Goal: Task Accomplishment & Management: Use online tool/utility

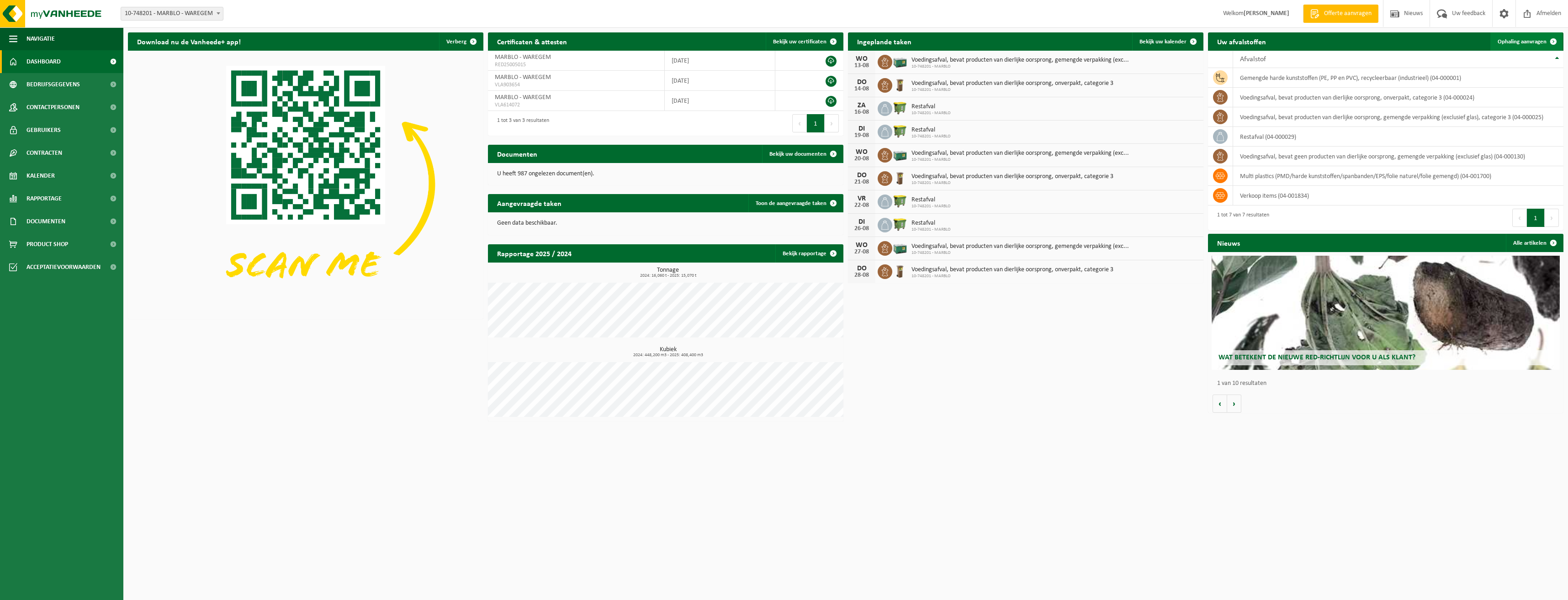
click at [1520, 37] on link "Ophaling aanvragen" at bounding box center [1526, 41] width 72 height 18
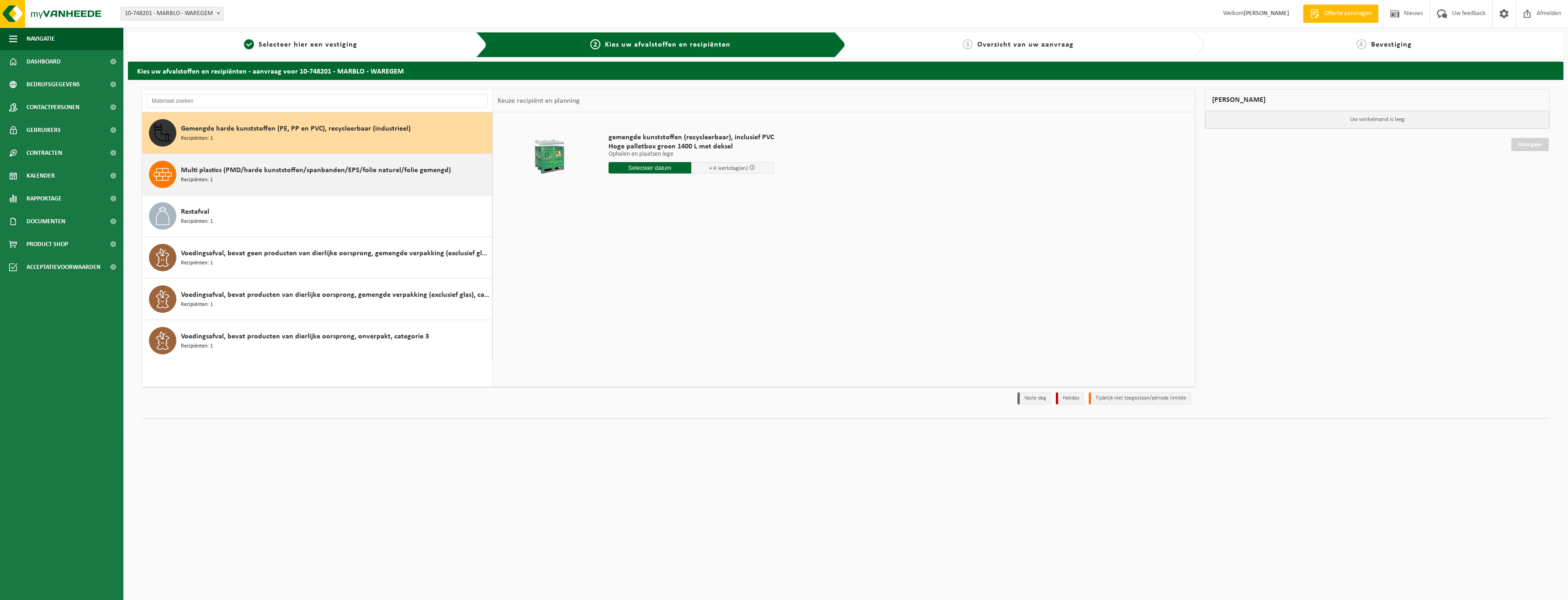
click at [272, 177] on div "Multi plastics (PMD/harde kunststoffen/spanbanden/EPS/folie naturel/folie gemen…" at bounding box center [335, 174] width 309 height 27
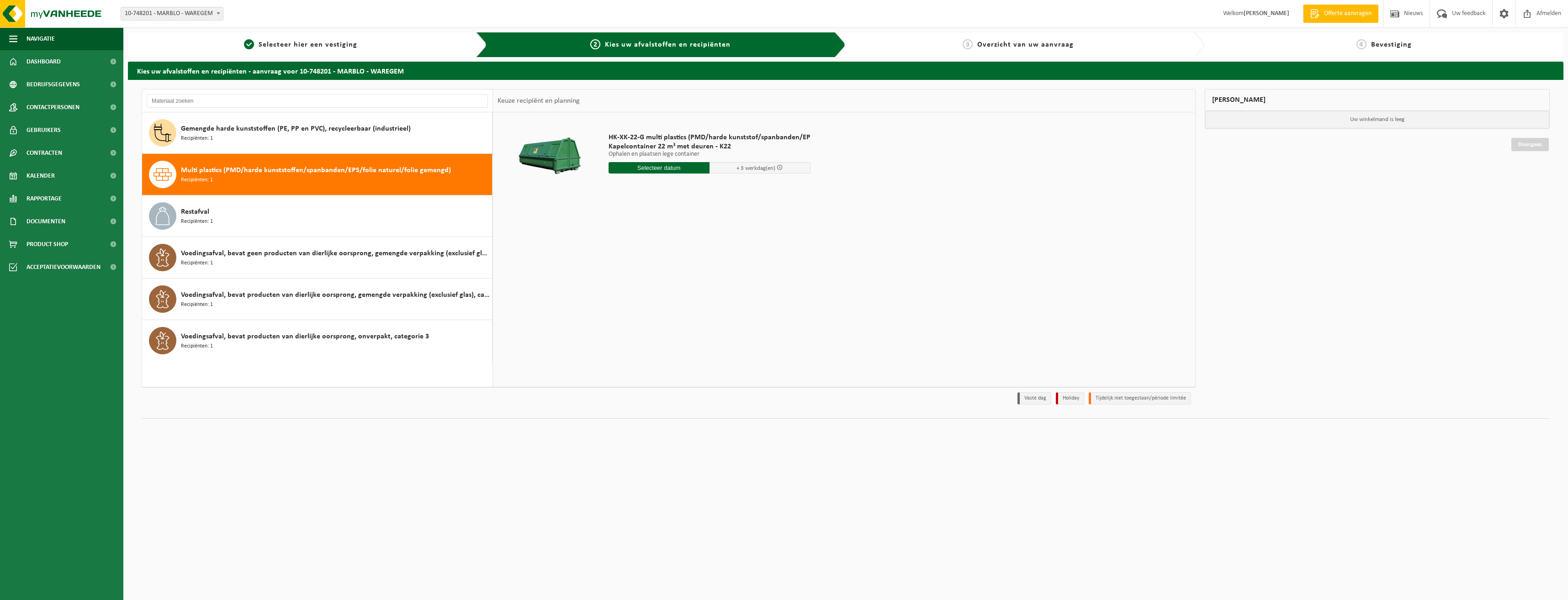
click at [647, 167] on input "text" at bounding box center [659, 167] width 101 height 12
click at [616, 265] on div "18" at bounding box center [617, 263] width 16 height 15
type input "Van 2025-08-18"
click at [637, 204] on button "In winkelmand" at bounding box center [634, 202] width 51 height 15
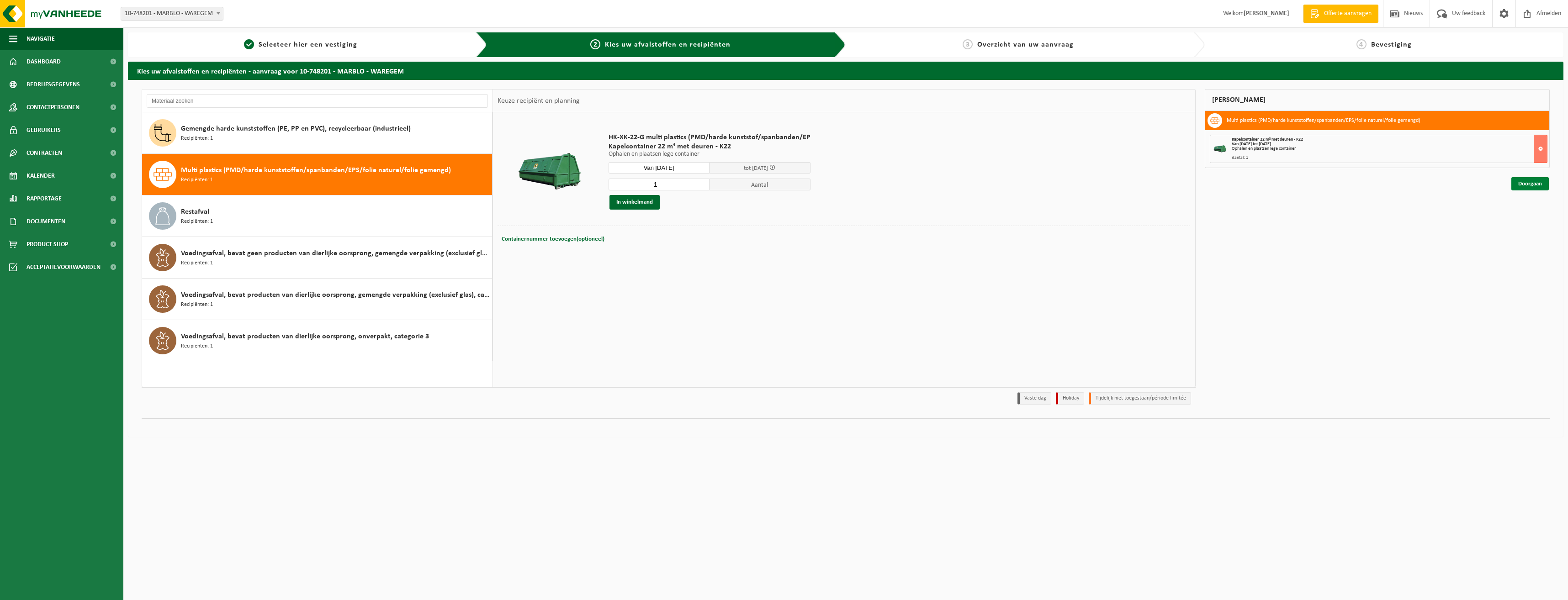
click at [1531, 189] on link "Doorgaan" at bounding box center [1530, 184] width 38 height 13
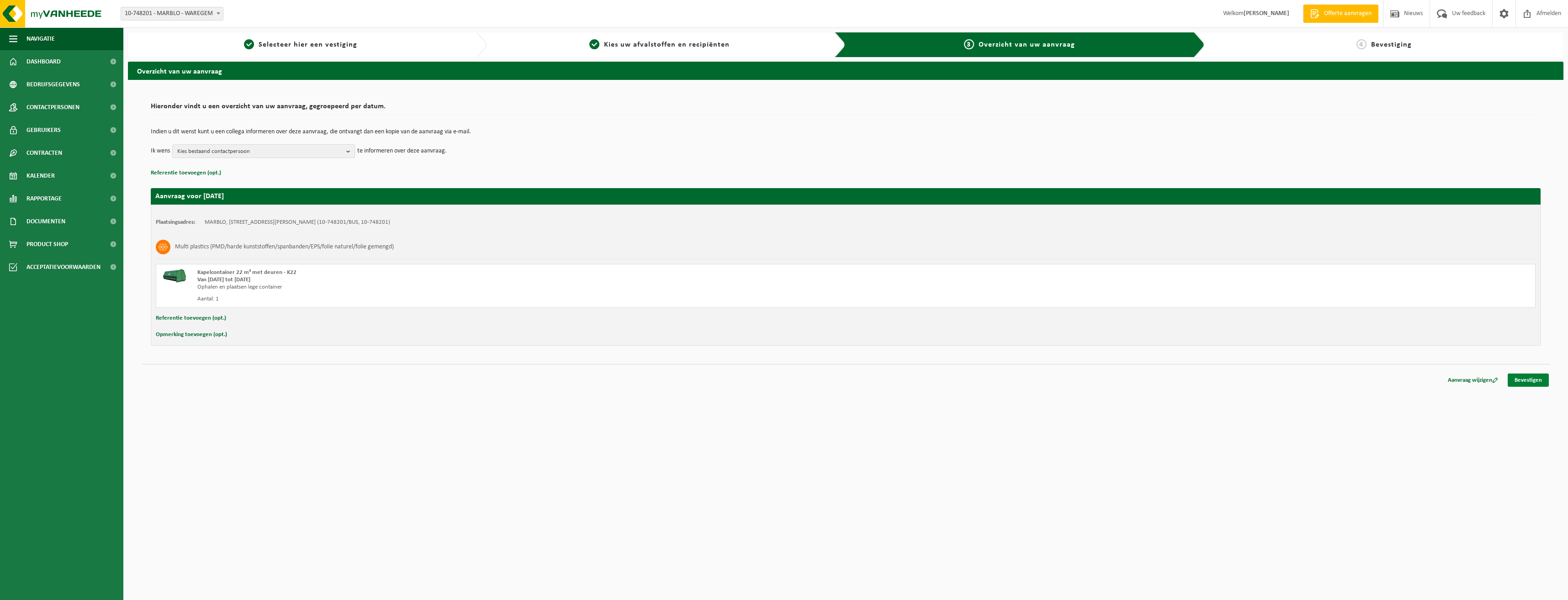
click at [1544, 382] on link "Bevestigen" at bounding box center [1528, 380] width 41 height 13
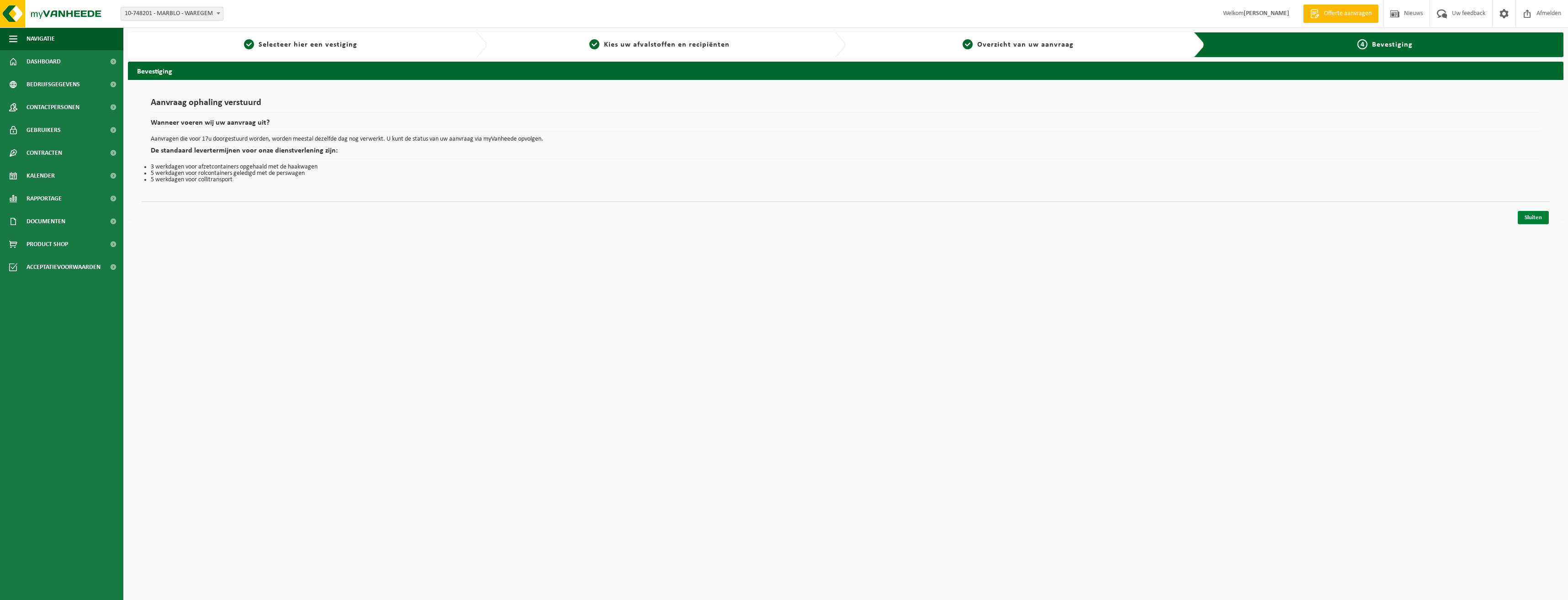
click at [1525, 222] on link "Sluiten" at bounding box center [1533, 218] width 31 height 13
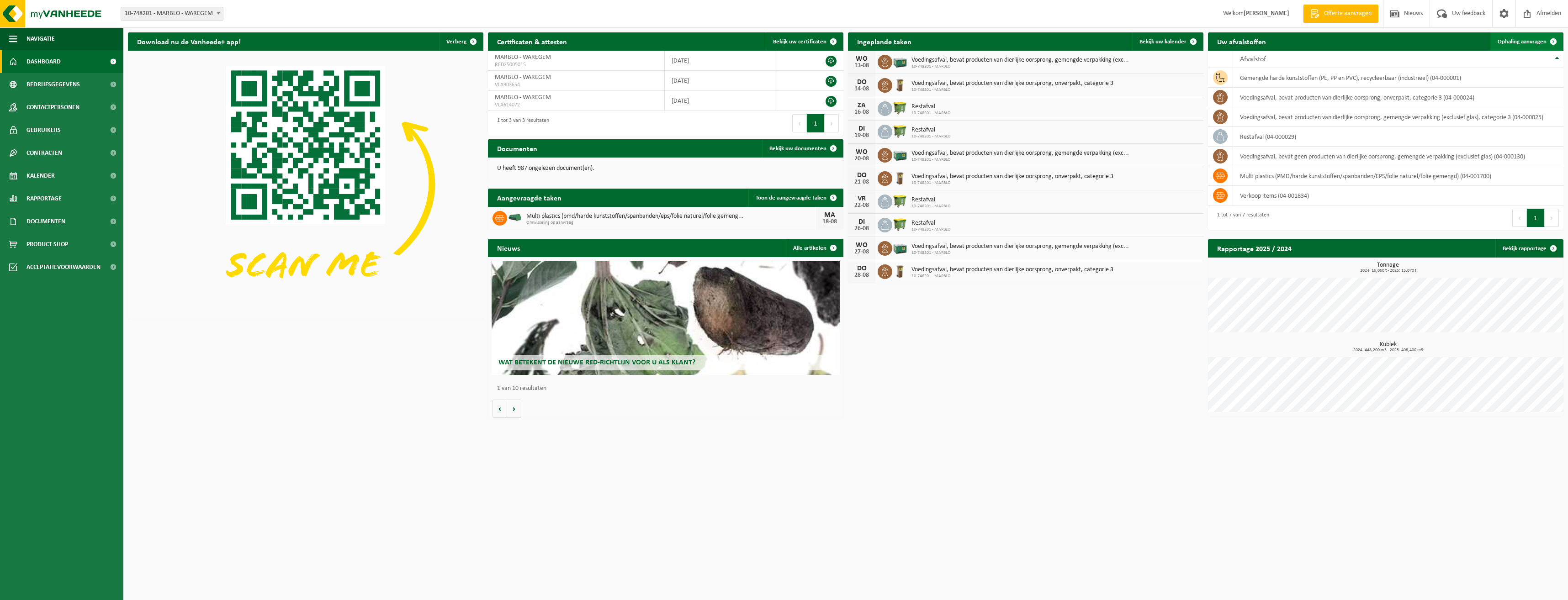
click at [1517, 50] on link "Ophaling aanvragen" at bounding box center [1526, 41] width 72 height 18
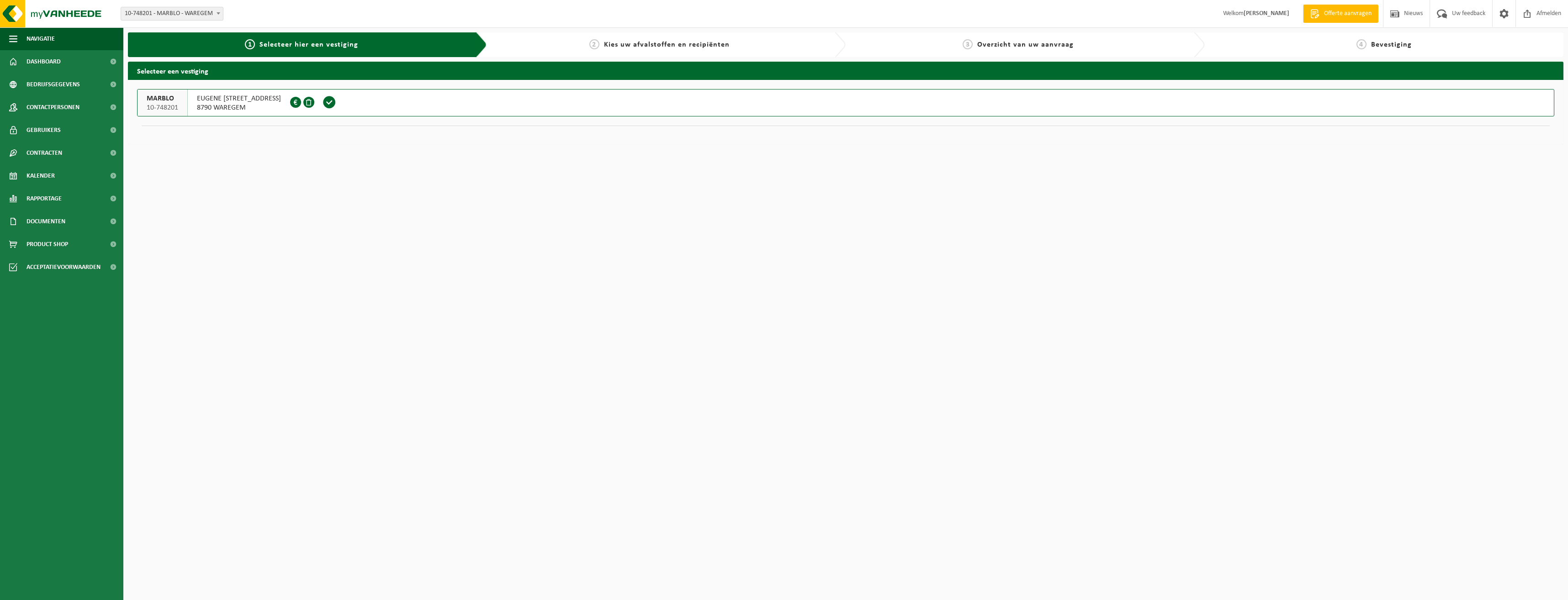
click at [239, 111] on span "8790 WAREGEM" at bounding box center [239, 108] width 84 height 9
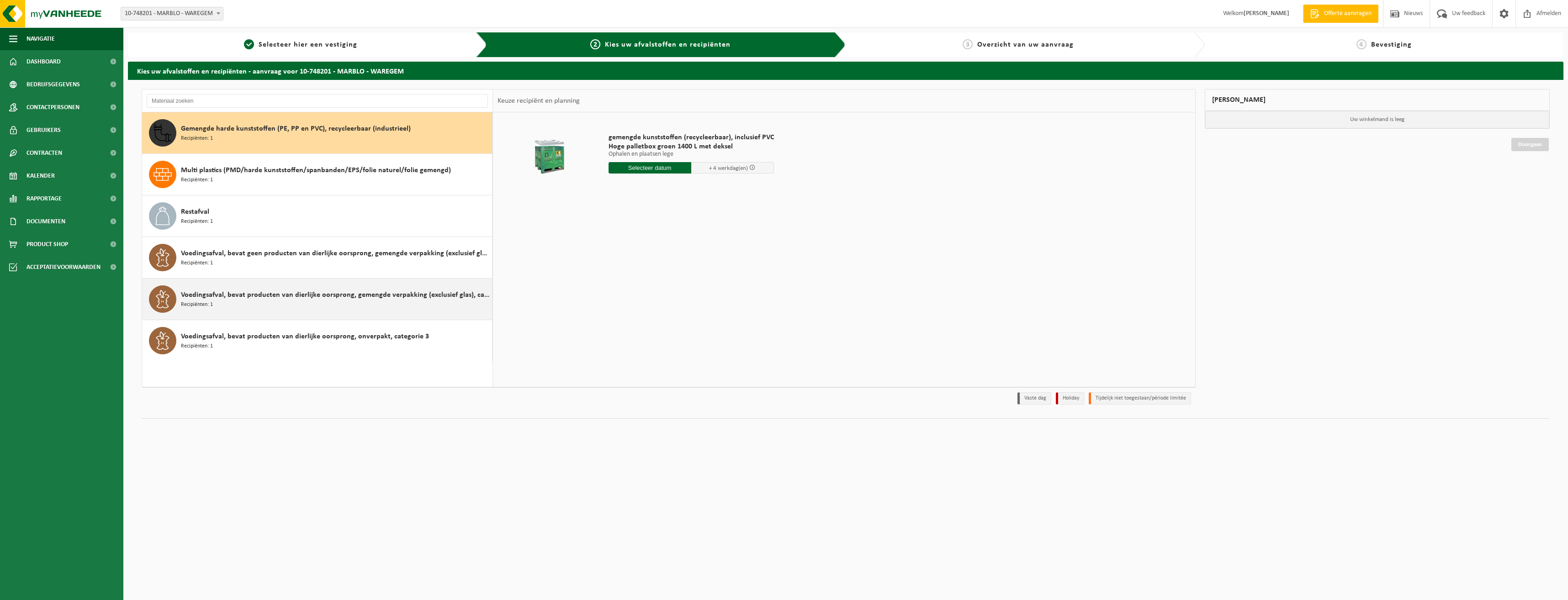
click at [208, 295] on span "Voedingsafval, bevat producten van dierlijke oorsprong, gemengde verpakking (ex…" at bounding box center [335, 295] width 309 height 11
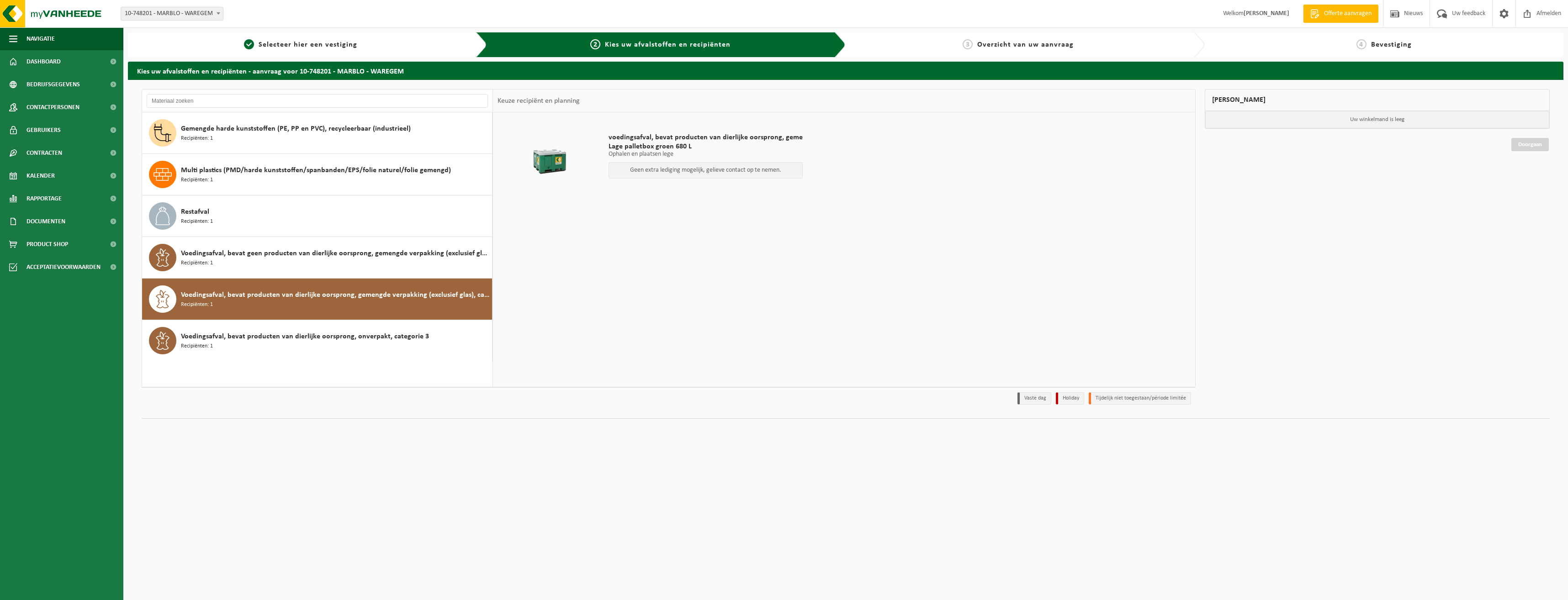
click at [724, 169] on p "Geen extra lediging mogelijk, gelieve contact op te nemen." at bounding box center [705, 170] width 184 height 7
click at [234, 268] on div "Voedingsafval, bevat geen producten van dierlijke oorsprong, gemengde verpakkin…" at bounding box center [335, 257] width 309 height 27
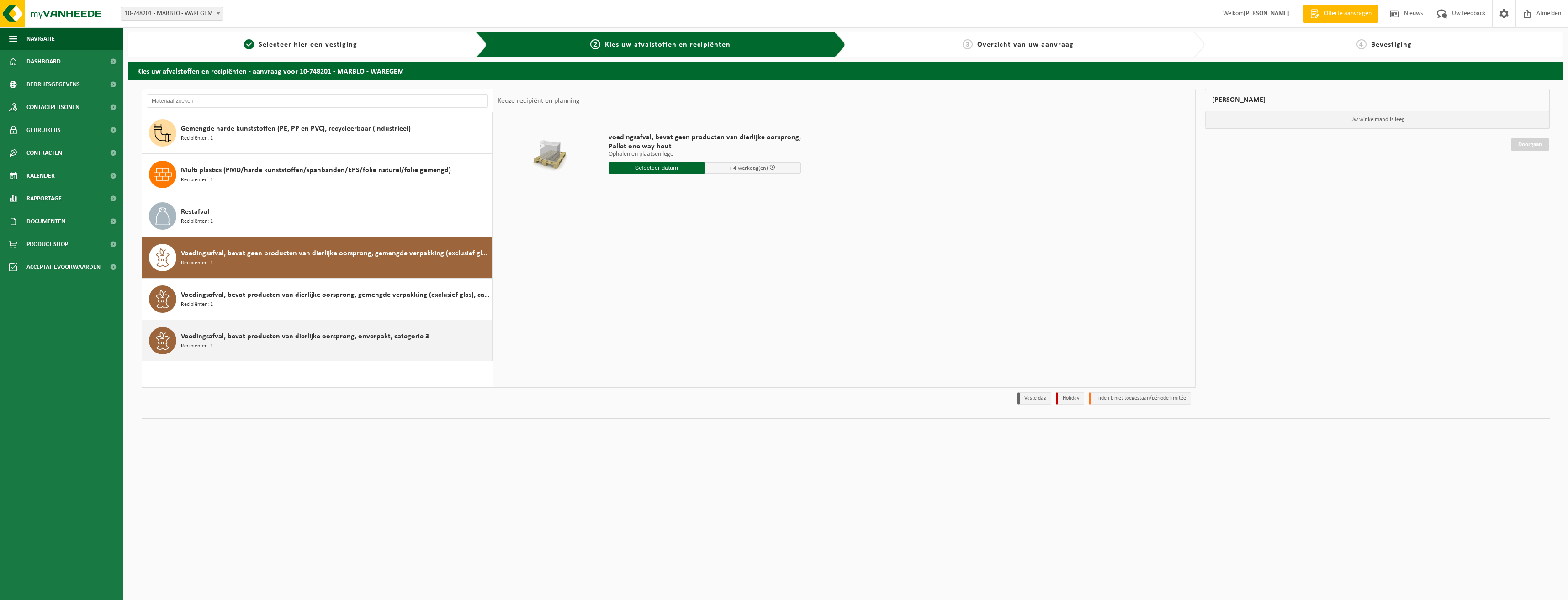
click at [245, 337] on span "Voedingsafval, bevat producten van dierlijke oorsprong, onverpakt, categorie 3" at bounding box center [305, 337] width 248 height 11
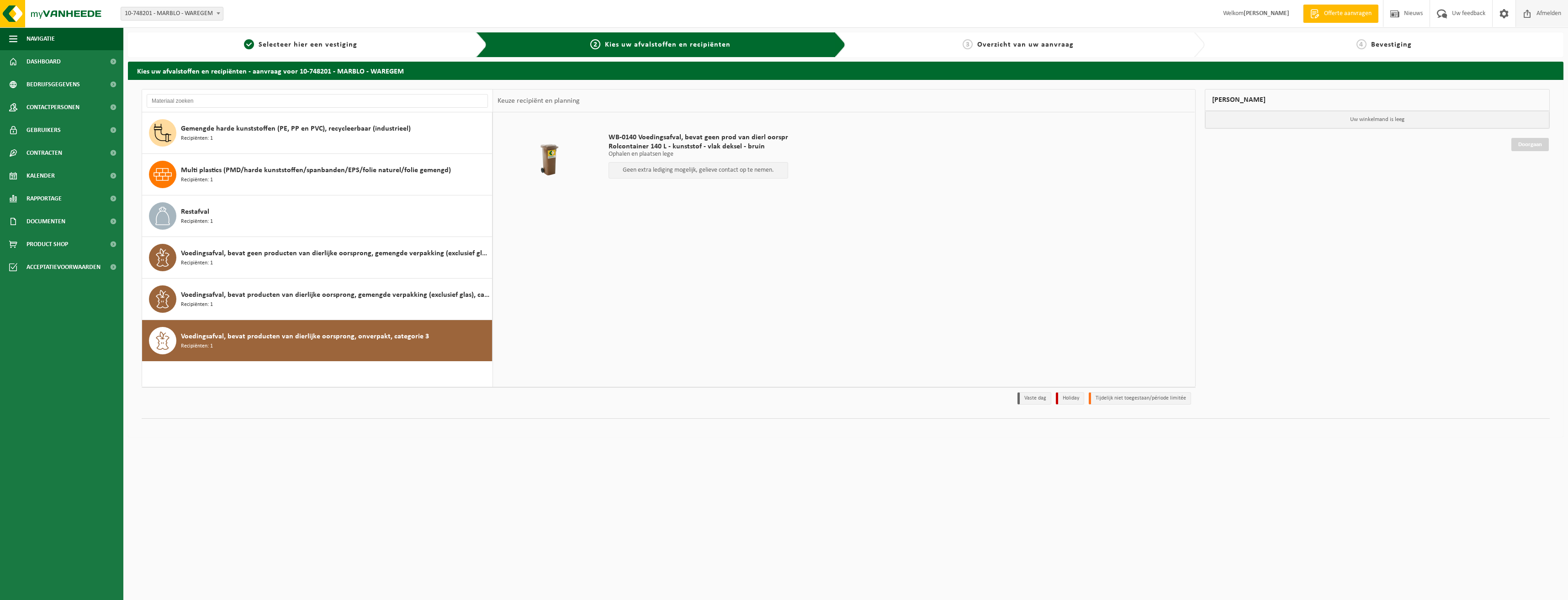
click at [1535, 16] on span "Afmelden" at bounding box center [1549, 13] width 29 height 27
